Goal: Task Accomplishment & Management: Use online tool/utility

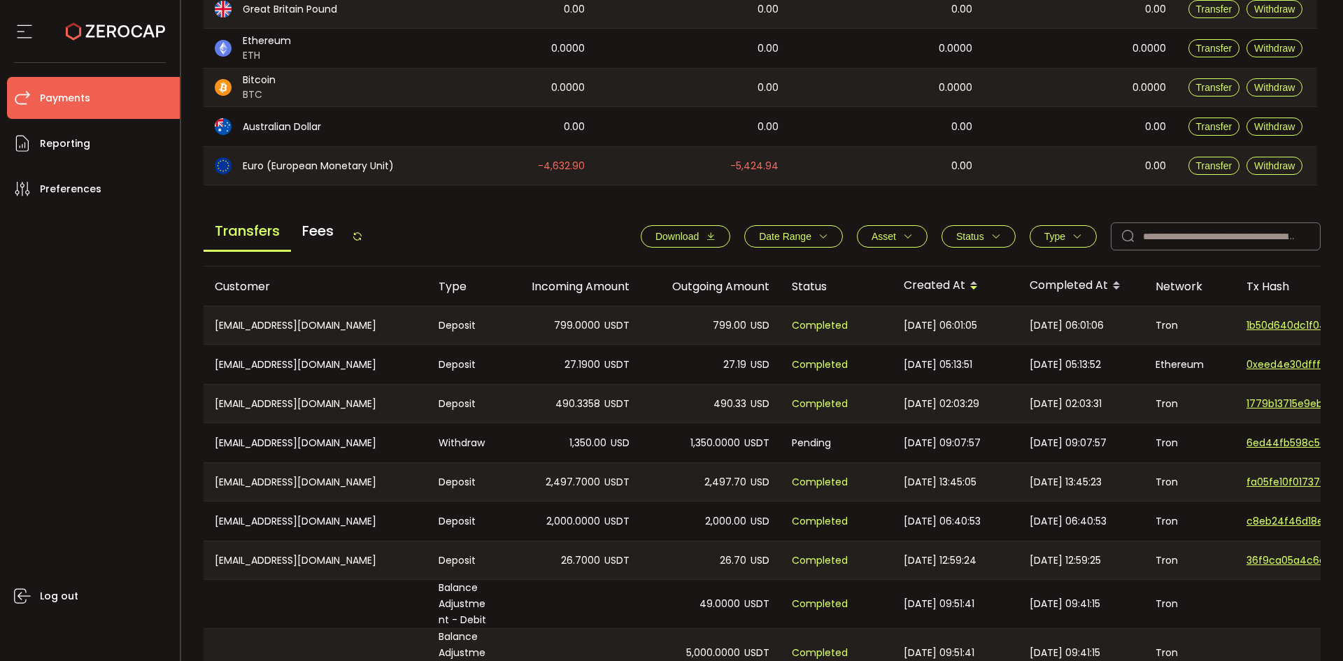
scroll to position [280, 0]
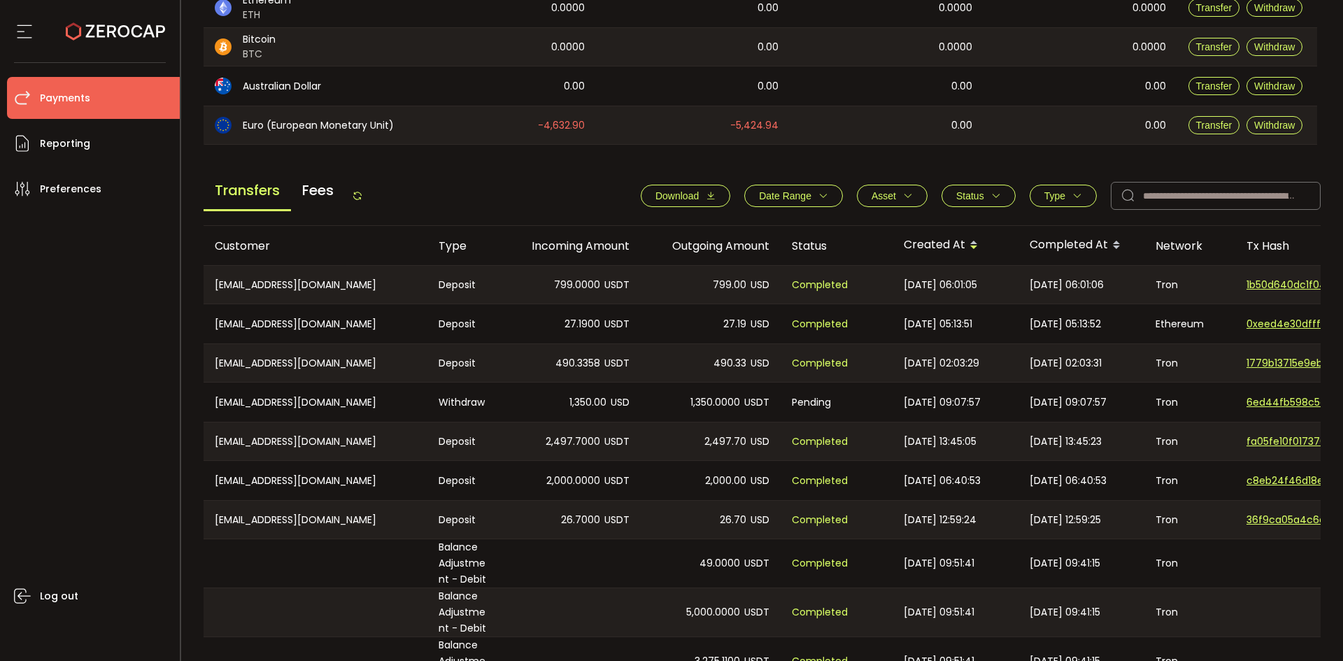
scroll to position [420, 0]
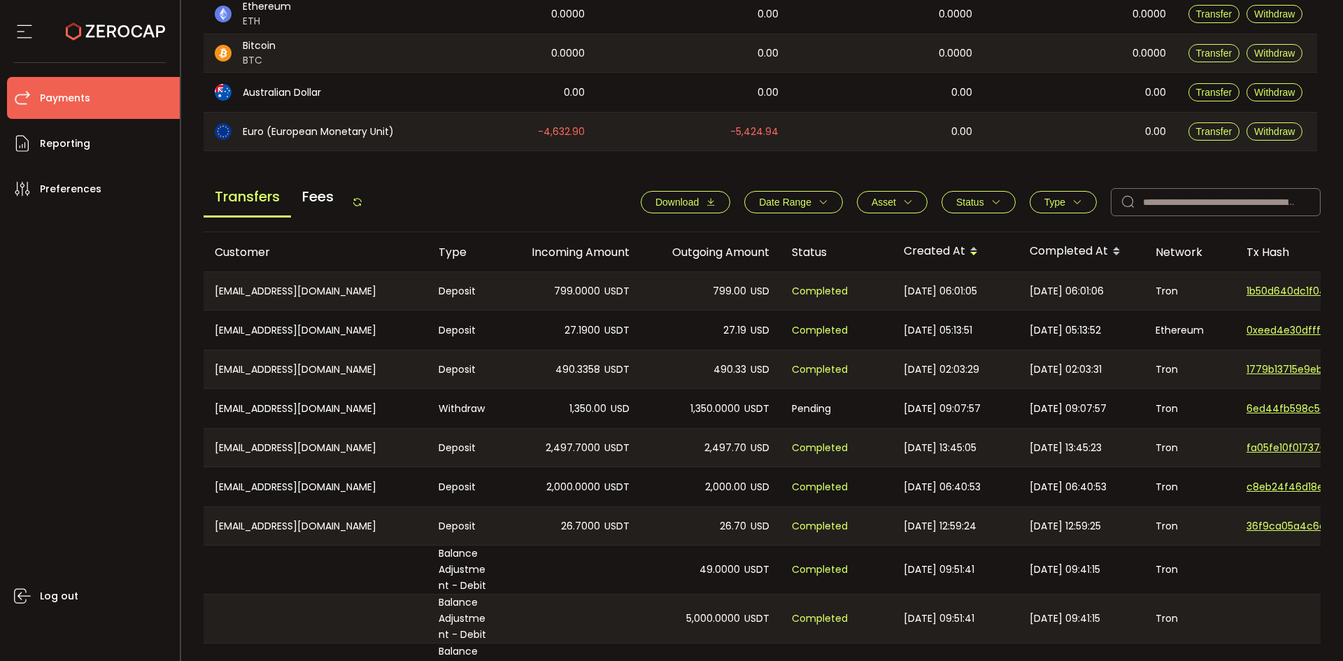
scroll to position [420, 0]
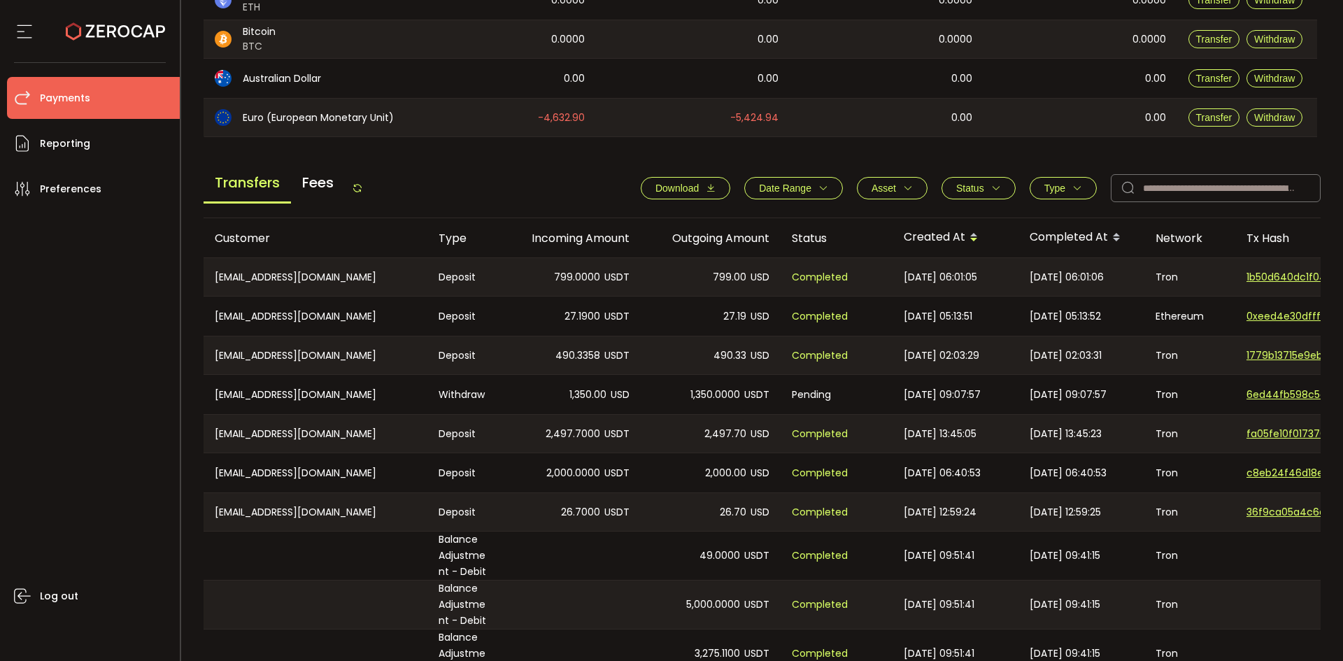
click at [684, 186] on span "Download" at bounding box center [677, 188] width 43 height 11
click at [241, 272] on div "[EMAIL_ADDRESS][DOMAIN_NAME]" at bounding box center [316, 277] width 224 height 38
drag, startPoint x: 241, startPoint y: 272, endPoint x: 375, endPoint y: 289, distance: 135.4
click at [368, 284] on div "[EMAIL_ADDRESS][DOMAIN_NAME]" at bounding box center [316, 277] width 224 height 38
copy div "[EMAIL_ADDRESS][DOMAIN_NAME]"
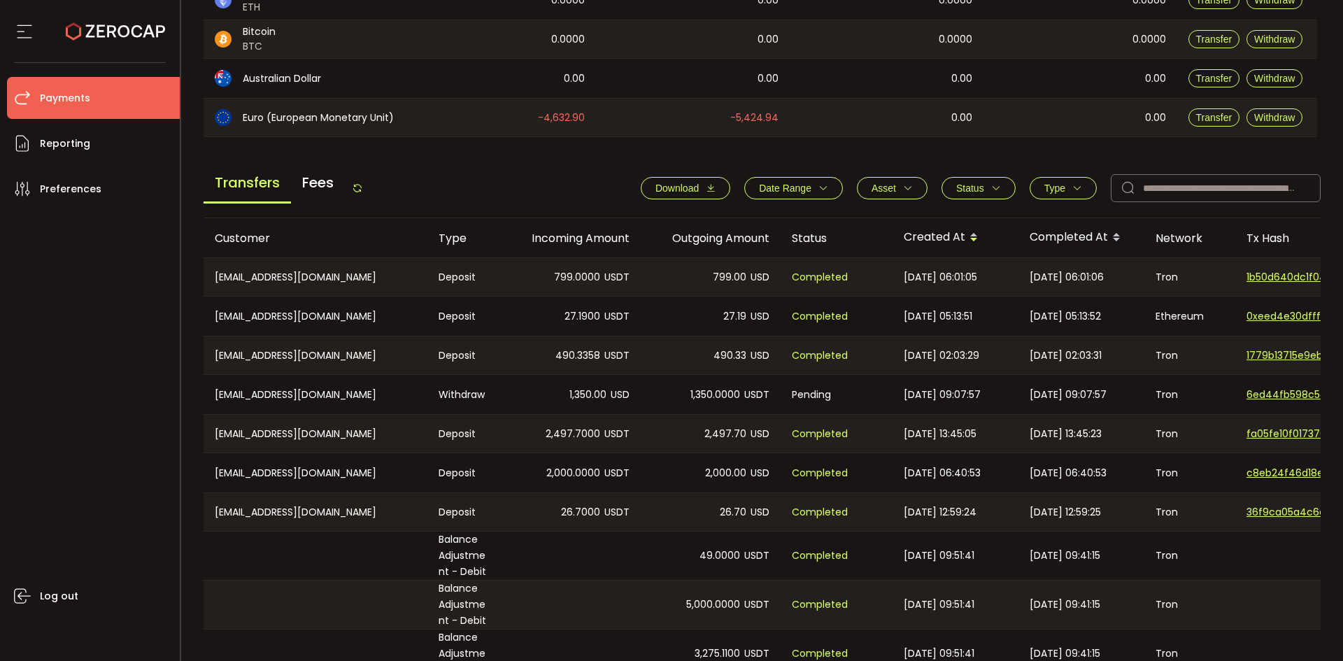
click at [314, 313] on div "[EMAIL_ADDRESS][DOMAIN_NAME]" at bounding box center [316, 316] width 224 height 39
click at [316, 313] on div "[EMAIL_ADDRESS][DOMAIN_NAME]" at bounding box center [316, 316] width 224 height 39
click at [321, 318] on div "[EMAIL_ADDRESS][DOMAIN_NAME]" at bounding box center [316, 316] width 224 height 39
click at [248, 311] on div "[EMAIL_ADDRESS][DOMAIN_NAME]" at bounding box center [316, 316] width 224 height 39
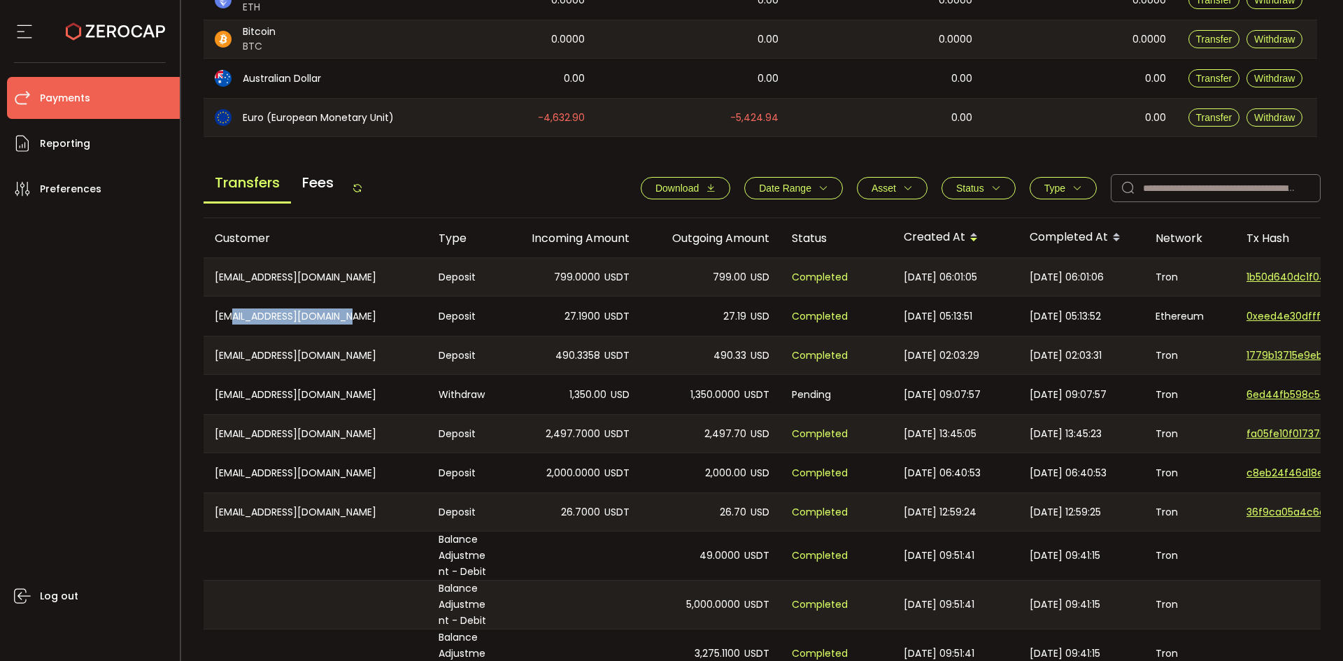
drag, startPoint x: 248, startPoint y: 311, endPoint x: 365, endPoint y: 319, distance: 117.1
click at [365, 319] on div "[EMAIL_ADDRESS][DOMAIN_NAME]" at bounding box center [316, 316] width 224 height 39
copy div "[EMAIL_ADDRESS][DOMAIN_NAME]"
